Goal: Transaction & Acquisition: Purchase product/service

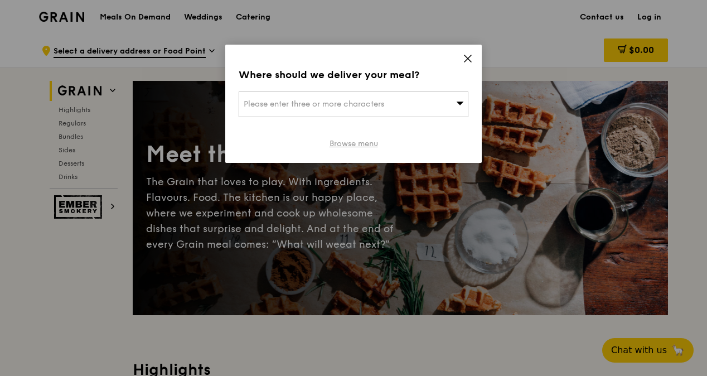
click at [356, 141] on link "Browse menu" at bounding box center [354, 143] width 49 height 11
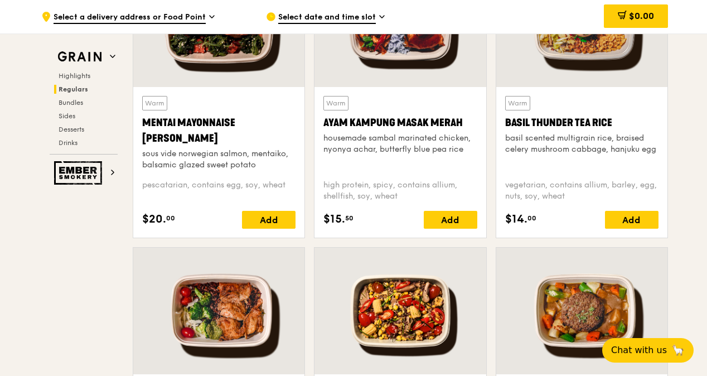
scroll to position [1004, 0]
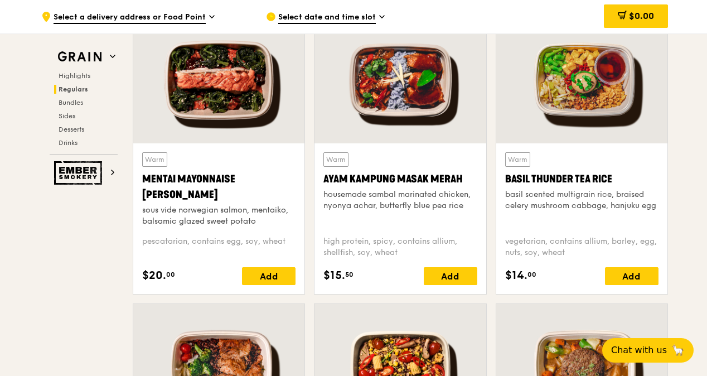
drag, startPoint x: 625, startPoint y: 177, endPoint x: 506, endPoint y: 182, distance: 119.5
click at [505, 182] on div "Basil Thunder Tea Rice" at bounding box center [581, 179] width 153 height 16
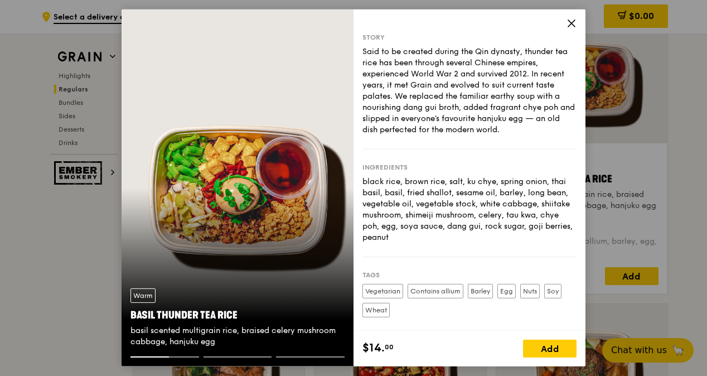
click at [573, 22] on icon at bounding box center [572, 23] width 10 height 10
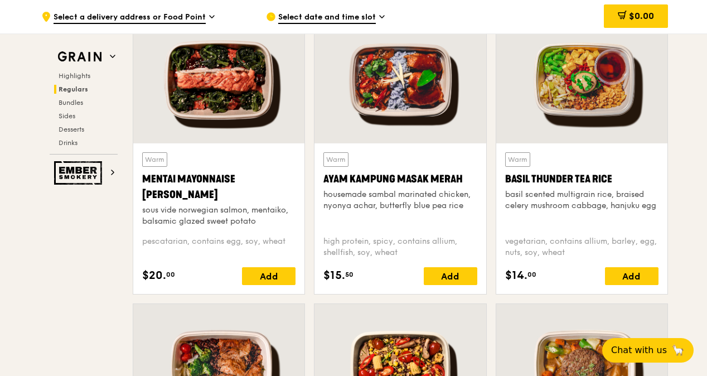
drag, startPoint x: 624, startPoint y: 169, endPoint x: 540, endPoint y: 172, distance: 83.7
click at [540, 171] on div "Warm Basil Thunder Tea Rice basil scented multigrain rice, braised celery mushr…" at bounding box center [581, 189] width 153 height 75
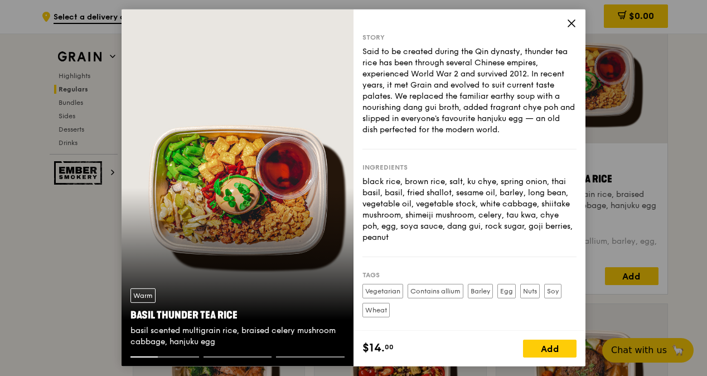
click at [564, 22] on div "Story Said to be created during the Qin dynasty, thunder tea rice has been thro…" at bounding box center [470, 169] width 232 height 321
click at [569, 22] on icon at bounding box center [572, 23] width 10 height 10
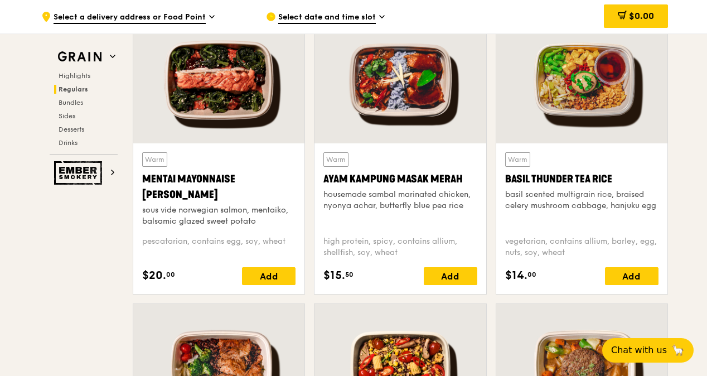
drag, startPoint x: 617, startPoint y: 178, endPoint x: 507, endPoint y: 179, distance: 109.9
click at [506, 179] on div "Basil Thunder Tea Rice" at bounding box center [581, 179] width 153 height 16
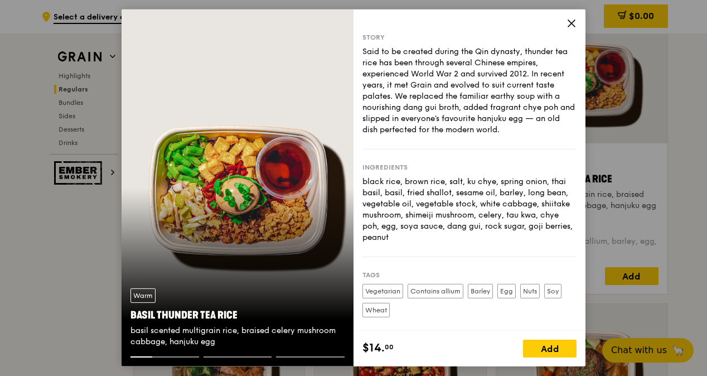
drag, startPoint x: 248, startPoint y: 312, endPoint x: 125, endPoint y: 316, distance: 122.2
click at [125, 316] on div "Warm Basil Thunder Tea Rice basil scented multigrain rice, braised celery mushr…" at bounding box center [238, 317] width 232 height 77
copy div "Basil Thunder Tea Rice"
click at [571, 20] on icon at bounding box center [572, 23] width 10 height 10
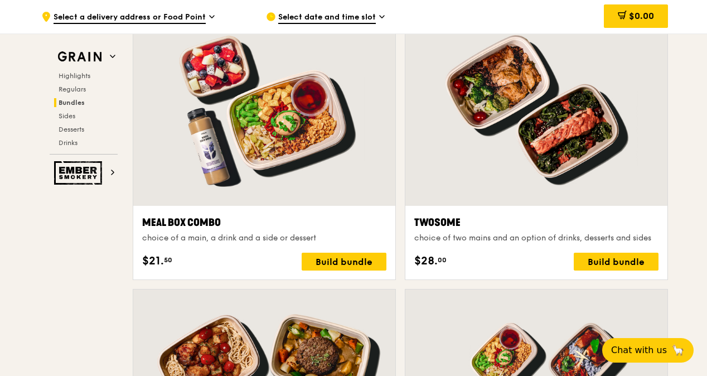
scroll to position [1842, 0]
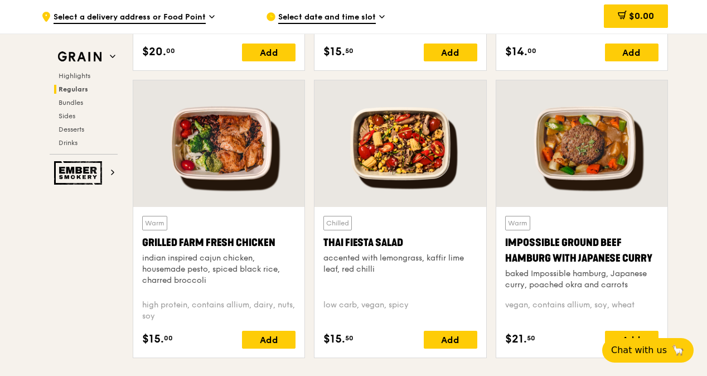
scroll to position [1004, 0]
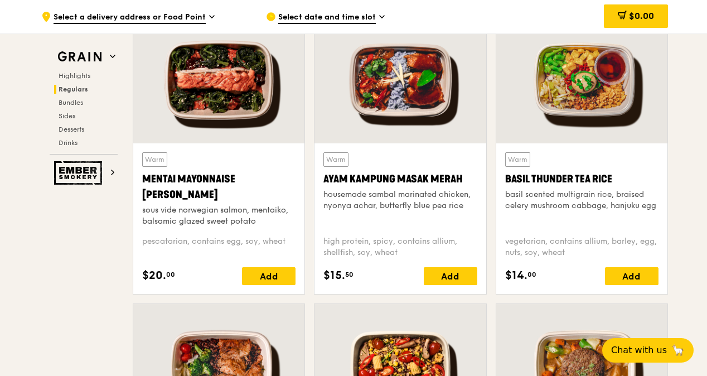
drag, startPoint x: 502, startPoint y: 178, endPoint x: 613, endPoint y: 181, distance: 110.4
click at [613, 180] on div "Warm Basil Thunder Tea Rice basil scented multigrain rice, braised celery mushr…" at bounding box center [581, 218] width 171 height 151
copy div "Basil Thunder Tea Rice"
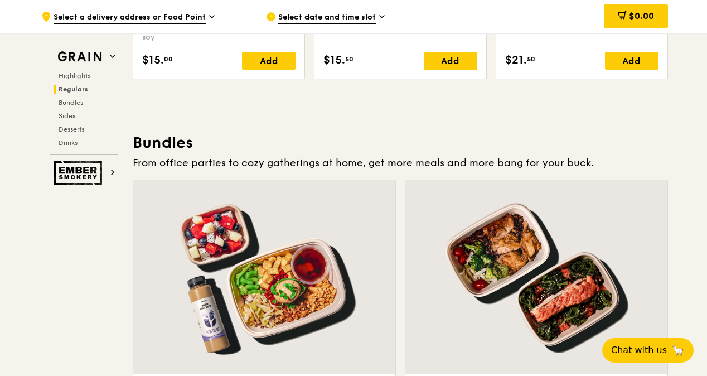
scroll to position [1284, 0]
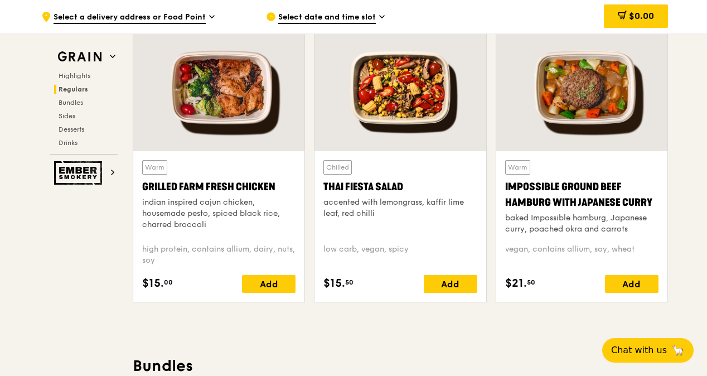
drag, startPoint x: 275, startPoint y: 185, endPoint x: 142, endPoint y: 186, distance: 132.7
click at [142, 186] on div "Grilled Farm Fresh Chicken" at bounding box center [218, 187] width 153 height 16
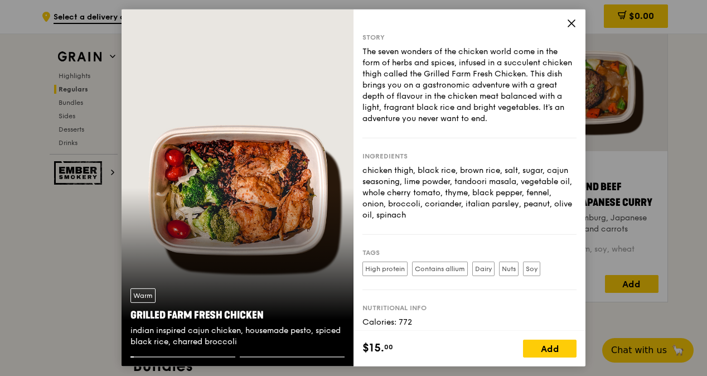
drag, startPoint x: 264, startPoint y: 316, endPoint x: 129, endPoint y: 316, distance: 135.5
click at [129, 316] on div "Warm Grilled Farm Fresh Chicken indian inspired cajun chicken, housemade pesto,…" at bounding box center [238, 317] width 232 height 77
copy div "Grilled Farm Fresh Chicken"
click at [572, 25] on icon at bounding box center [572, 23] width 10 height 10
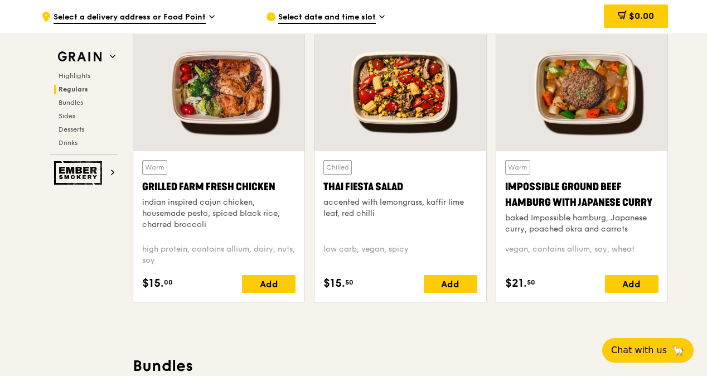
scroll to position [1061, 0]
